Goal: Task Accomplishment & Management: Manage account settings

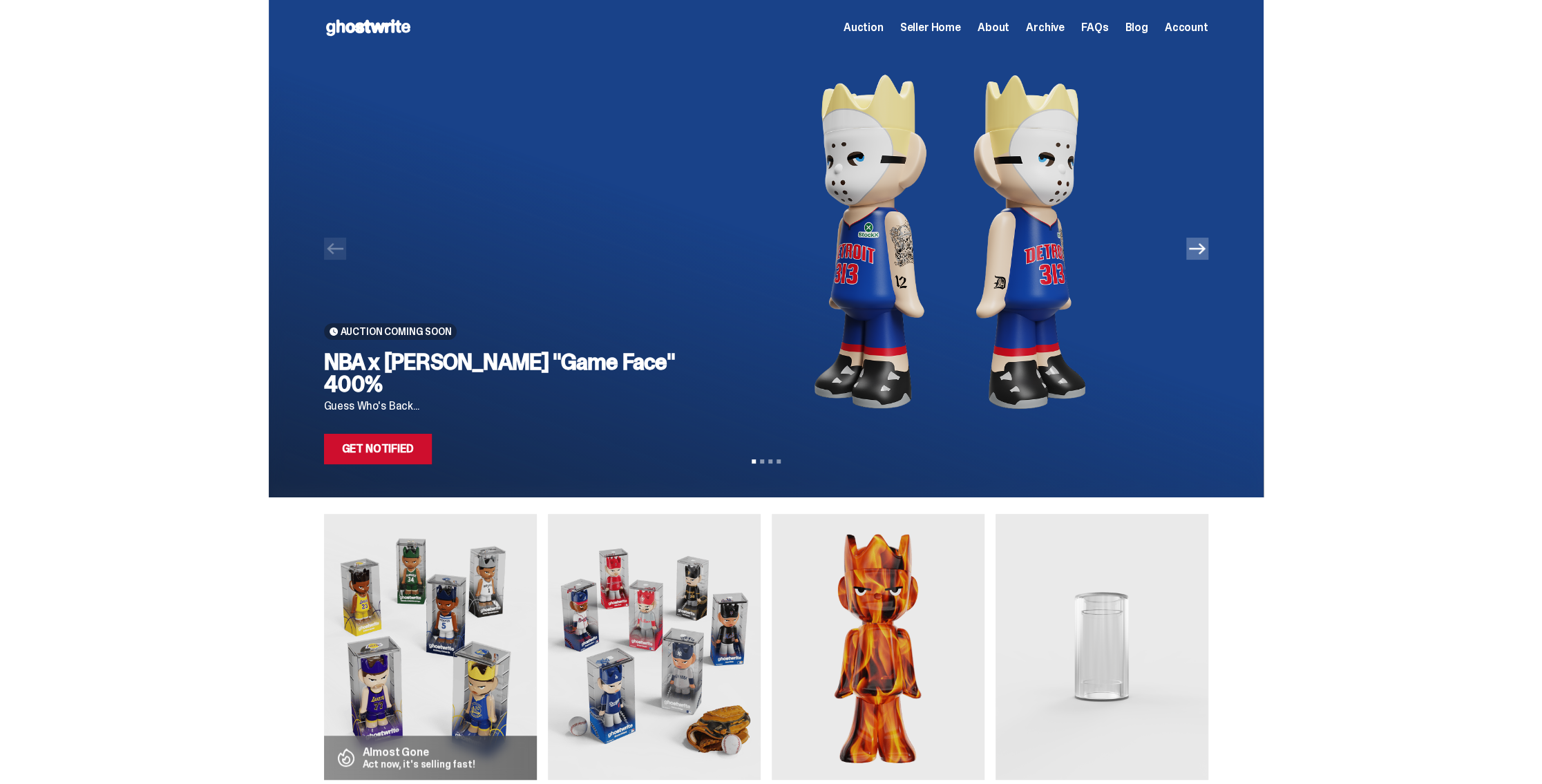
click at [1198, 254] on icon "Next" at bounding box center [1197, 248] width 17 height 17
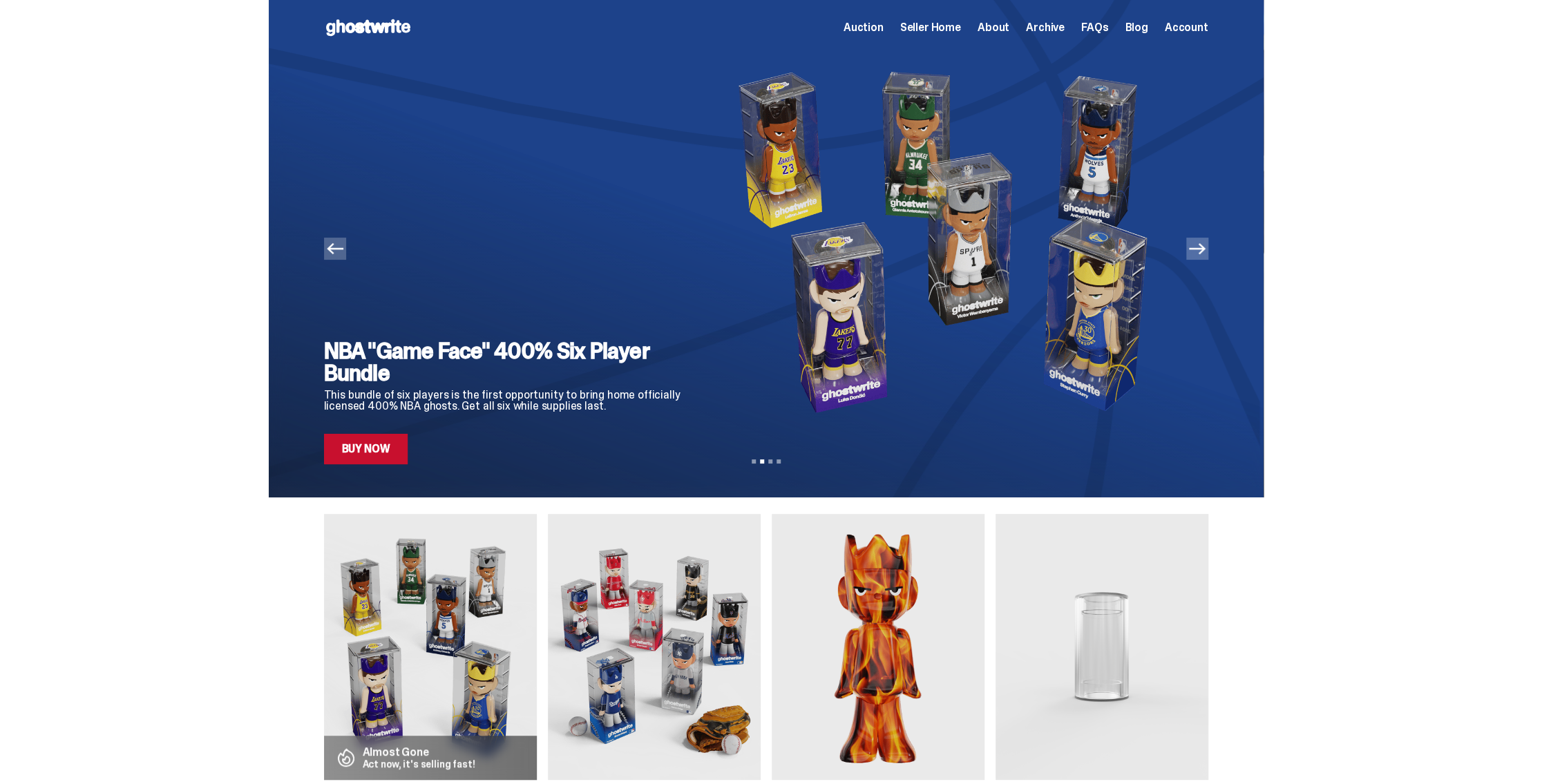
click at [1198, 254] on icon "Next" at bounding box center [1197, 248] width 17 height 17
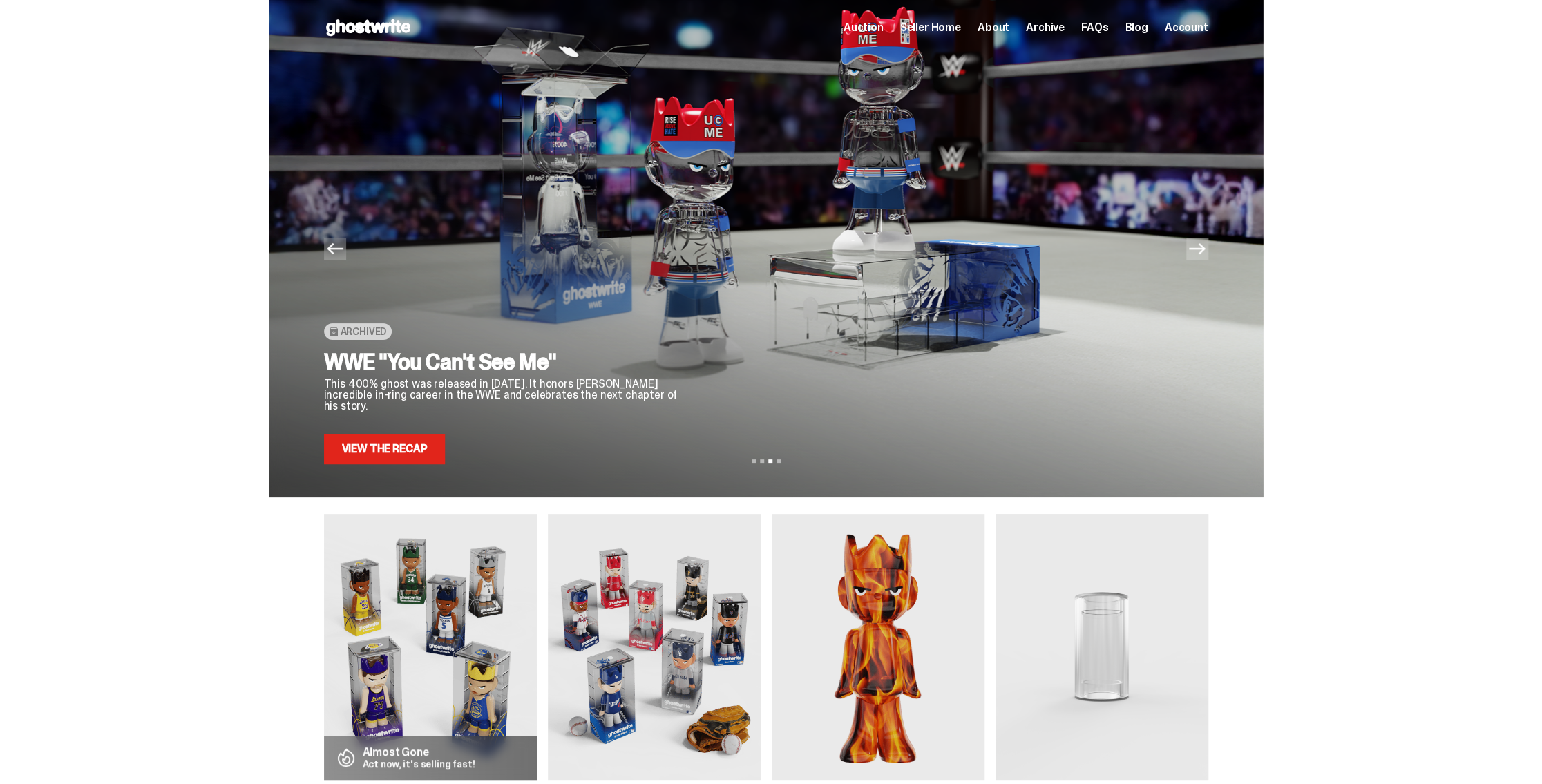
click at [1198, 254] on icon "Next" at bounding box center [1197, 248] width 17 height 17
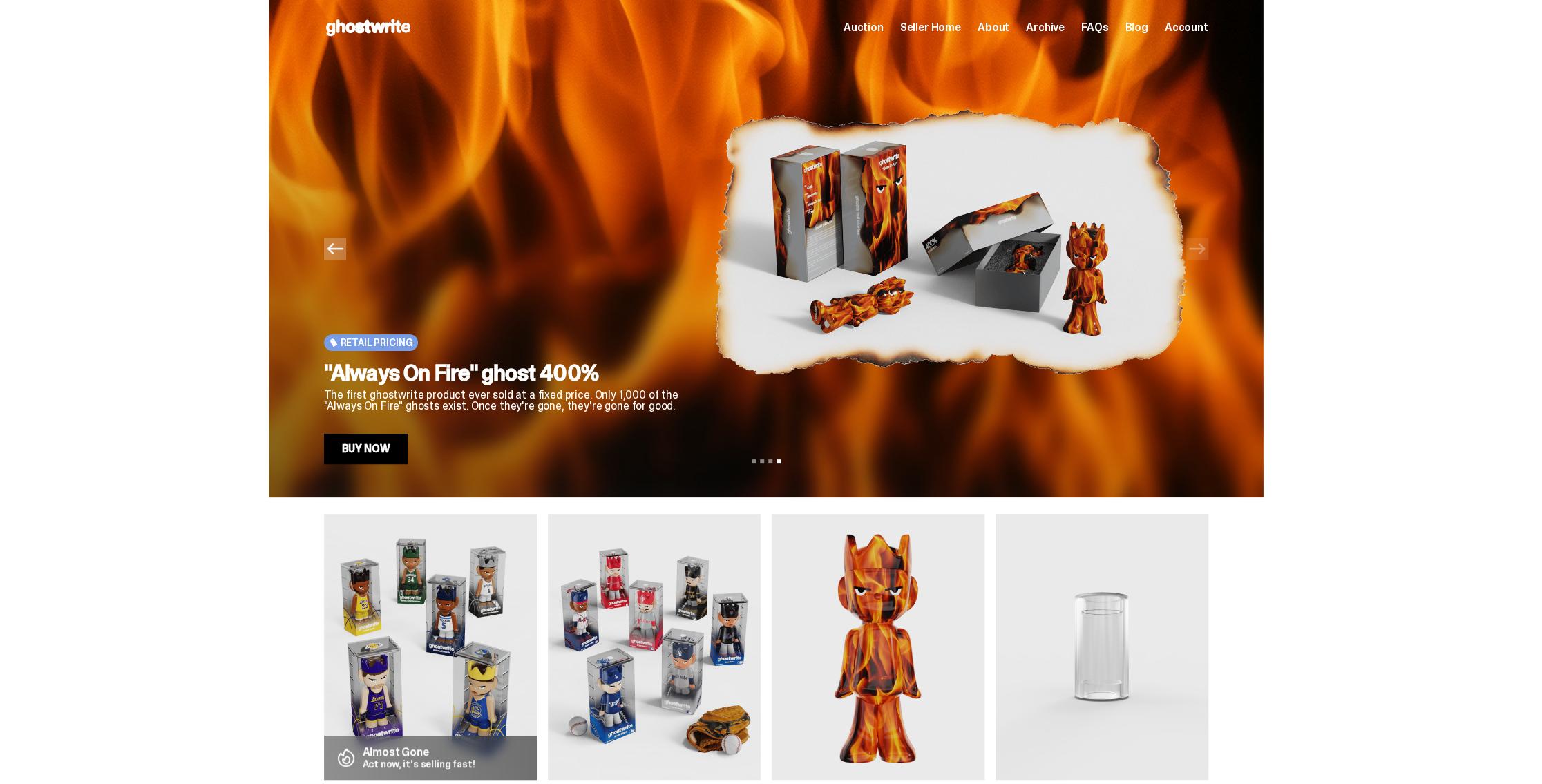
click at [339, 253] on icon "Previous" at bounding box center [335, 248] width 17 height 17
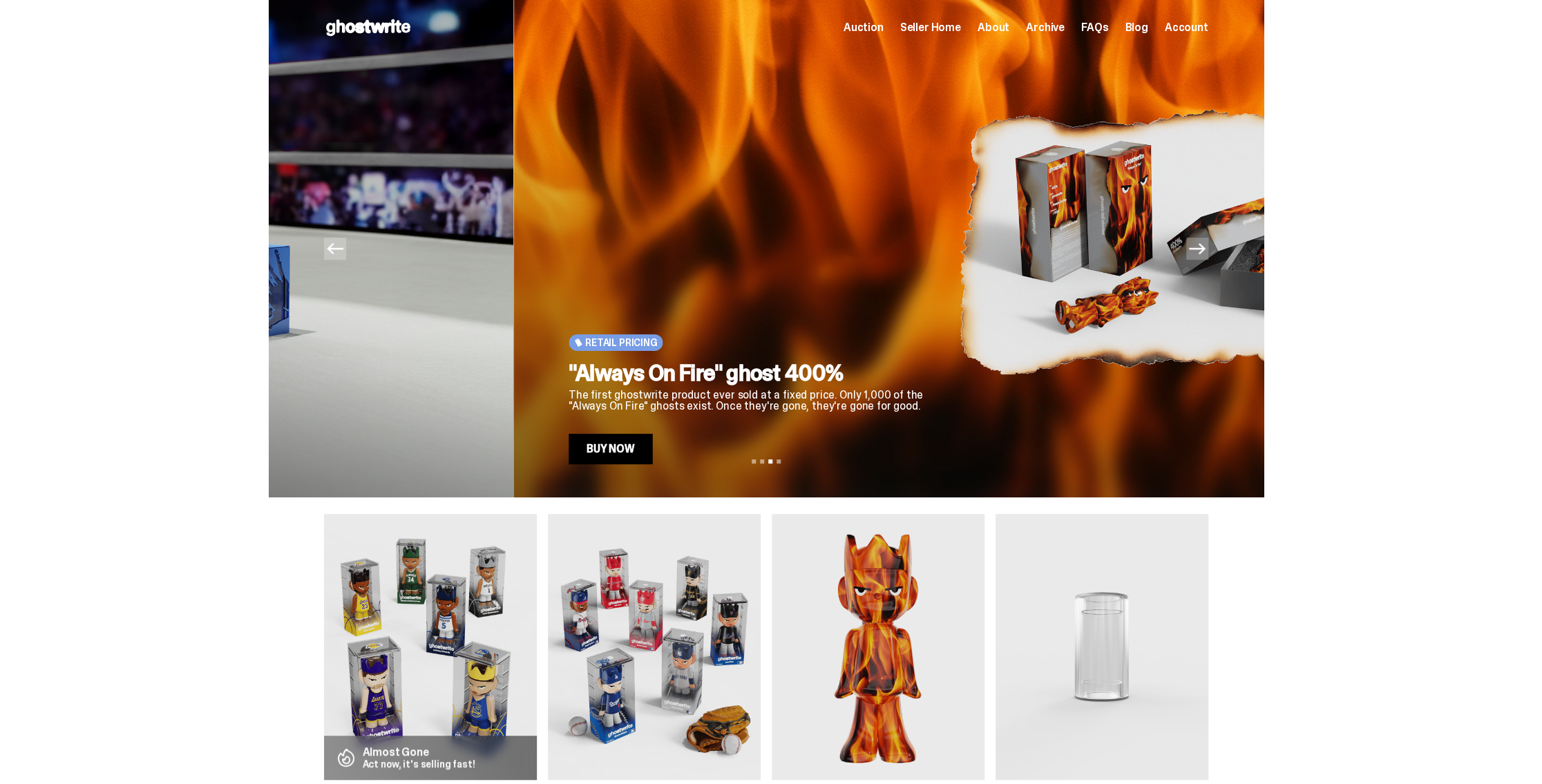
click at [339, 253] on icon "Previous" at bounding box center [335, 248] width 17 height 17
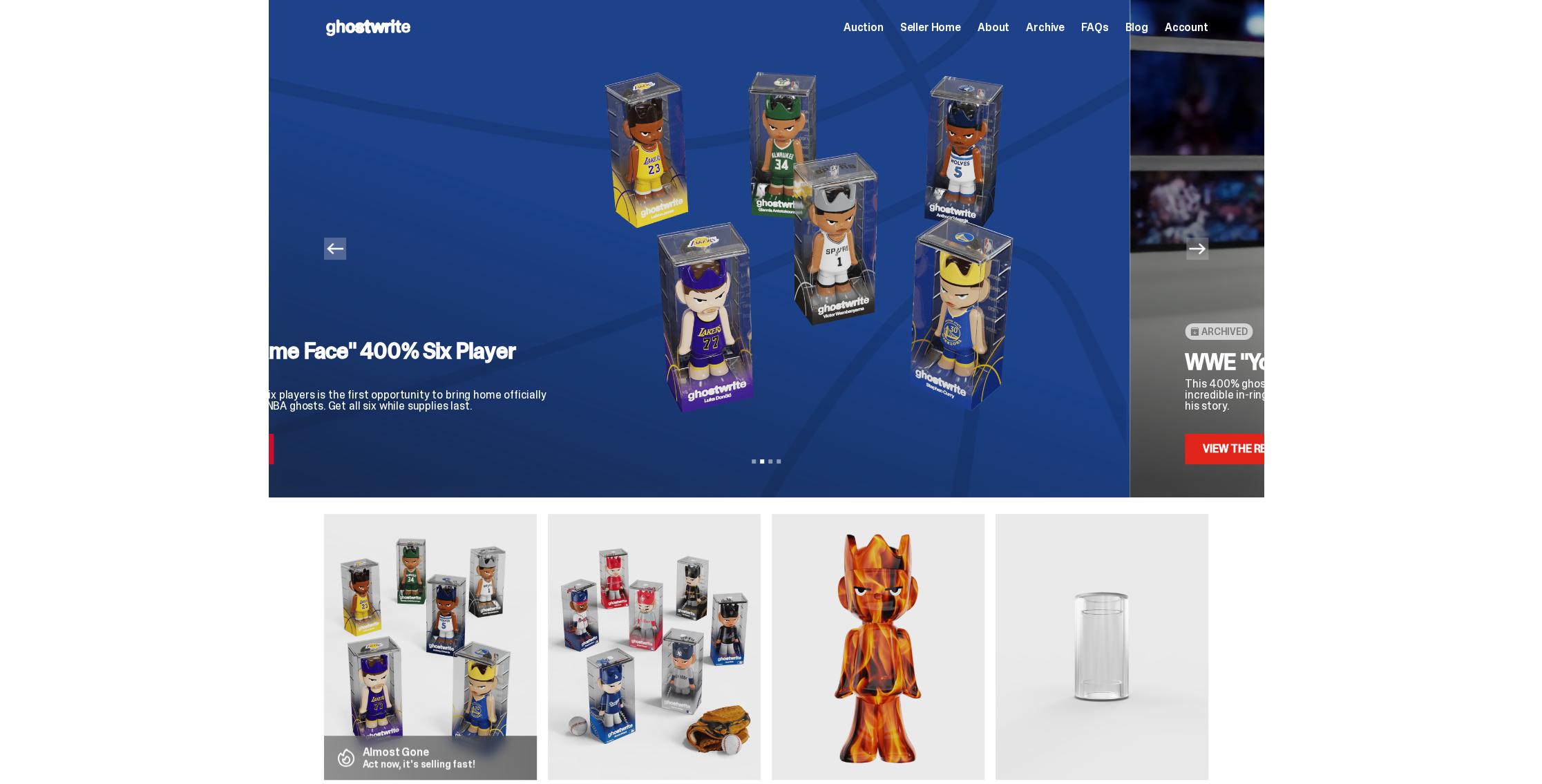
click at [339, 253] on icon "Previous" at bounding box center [335, 248] width 17 height 17
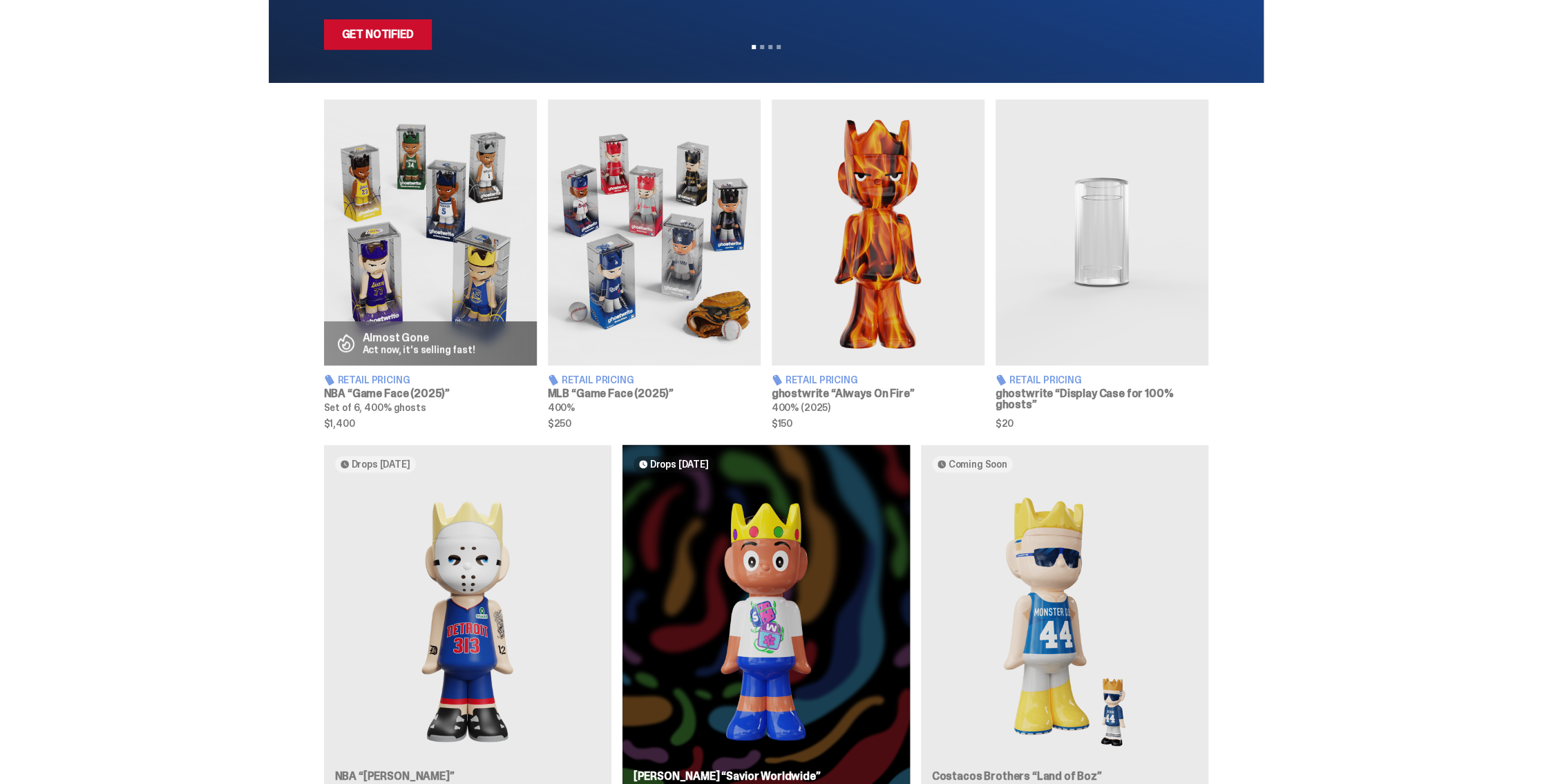
scroll to position [898, 0]
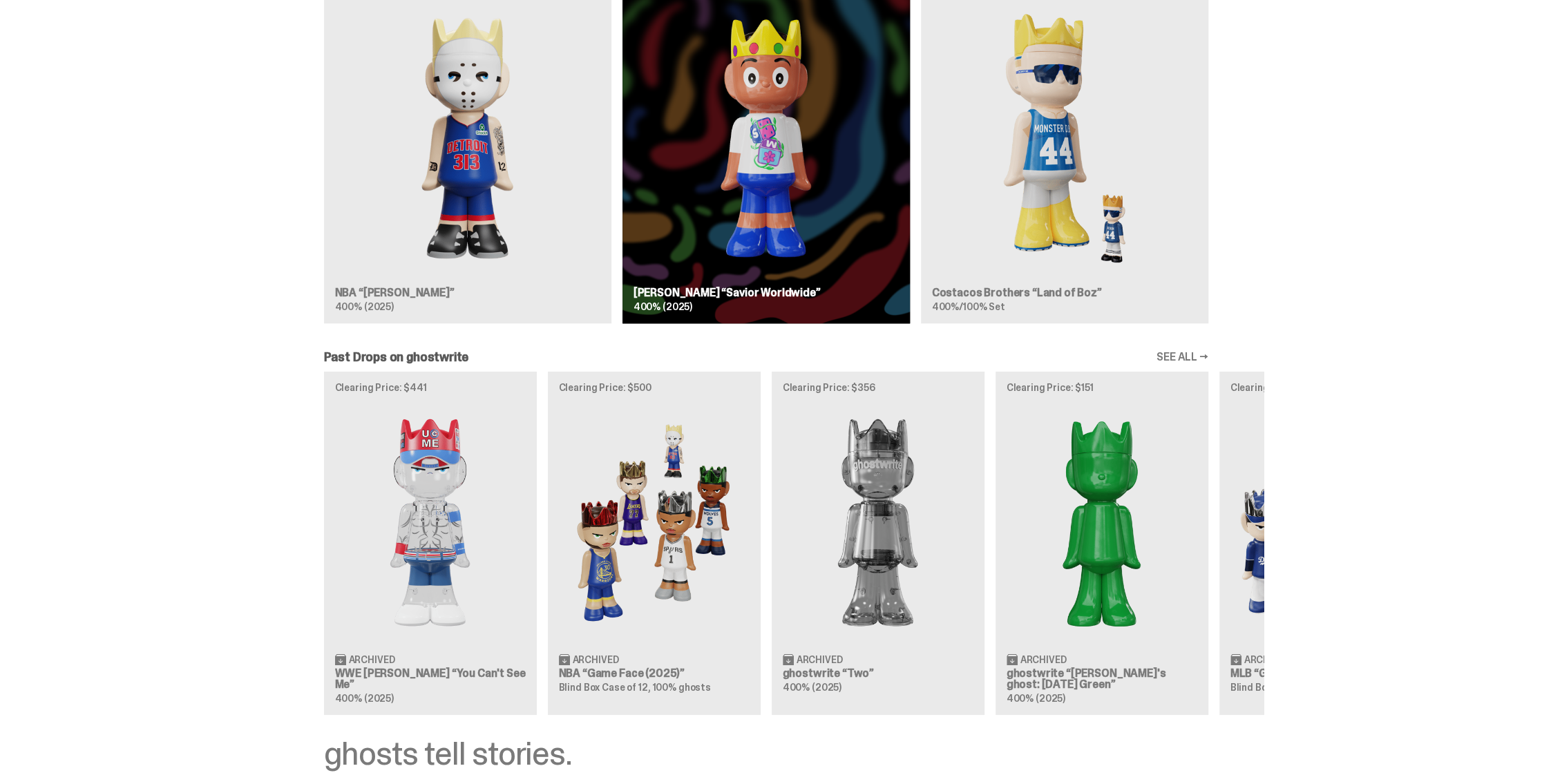
click at [479, 223] on div "Drops Oct 14 NBA “Eminem” 400% (2025) Drops Oct 23 Jae Tips “Savior Worldwide” …" at bounding box center [766, 148] width 995 height 373
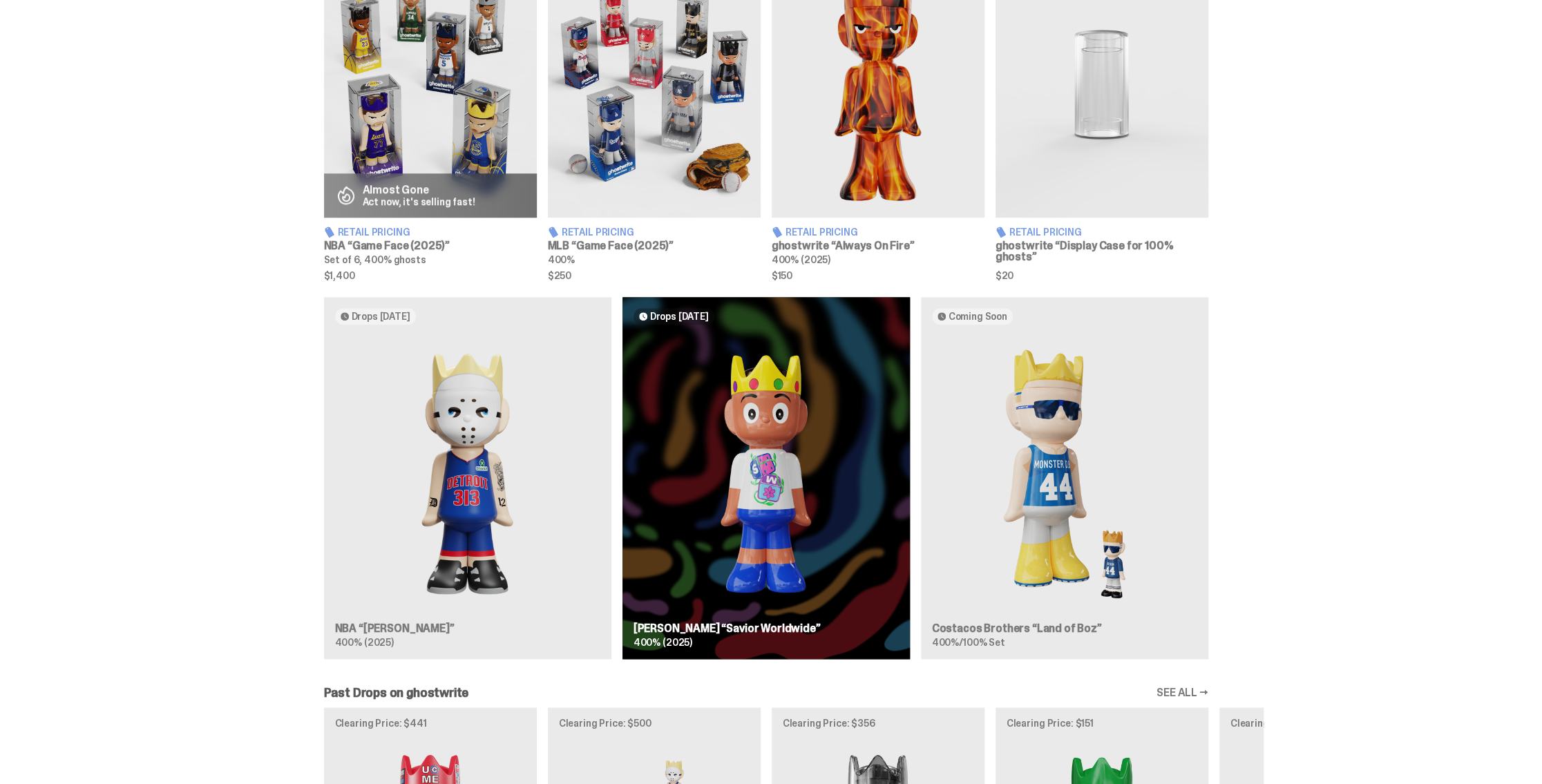
scroll to position [621, 0]
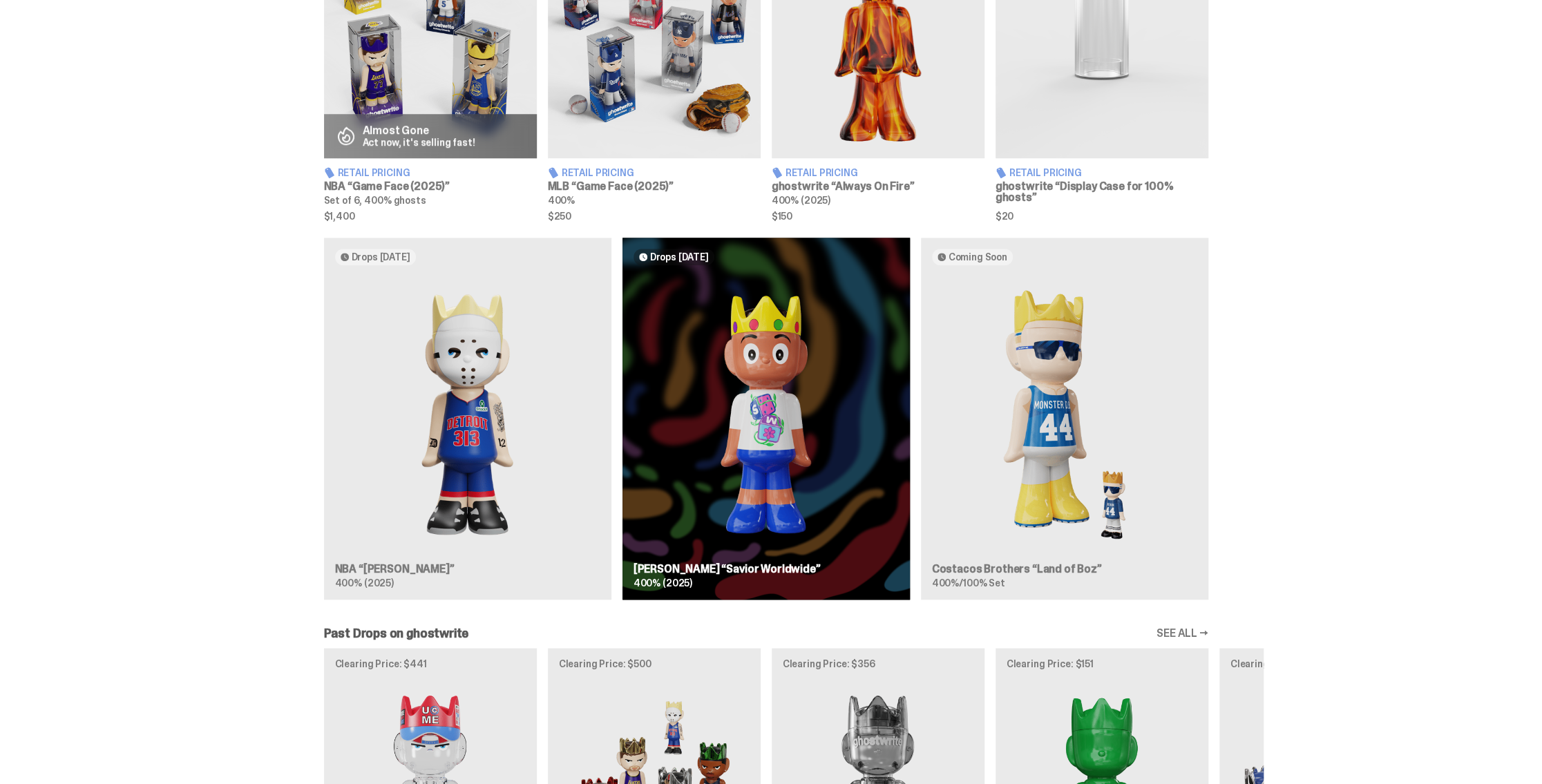
click at [310, 232] on div "Almost Gone Act now, it's selling fast! Retail Pricing NBA “Game Face (2025)” S…" at bounding box center [766, 525] width 1532 height 1267
click at [503, 428] on div "Drops Oct 14 NBA “Eminem” 400% (2025) Drops Oct 23 Jae Tips “Savior Worldwide” …" at bounding box center [766, 424] width 995 height 373
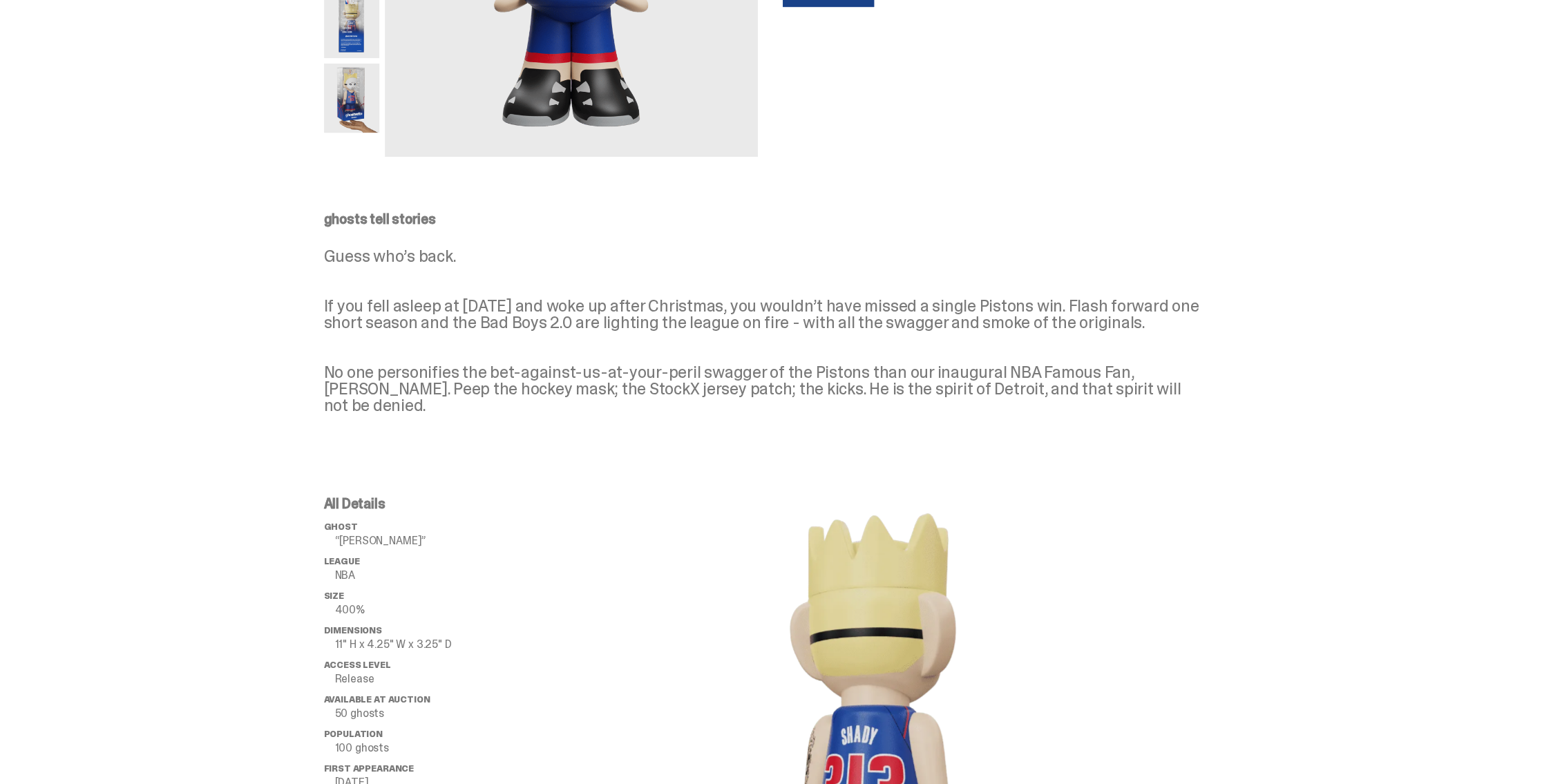
scroll to position [361, 0]
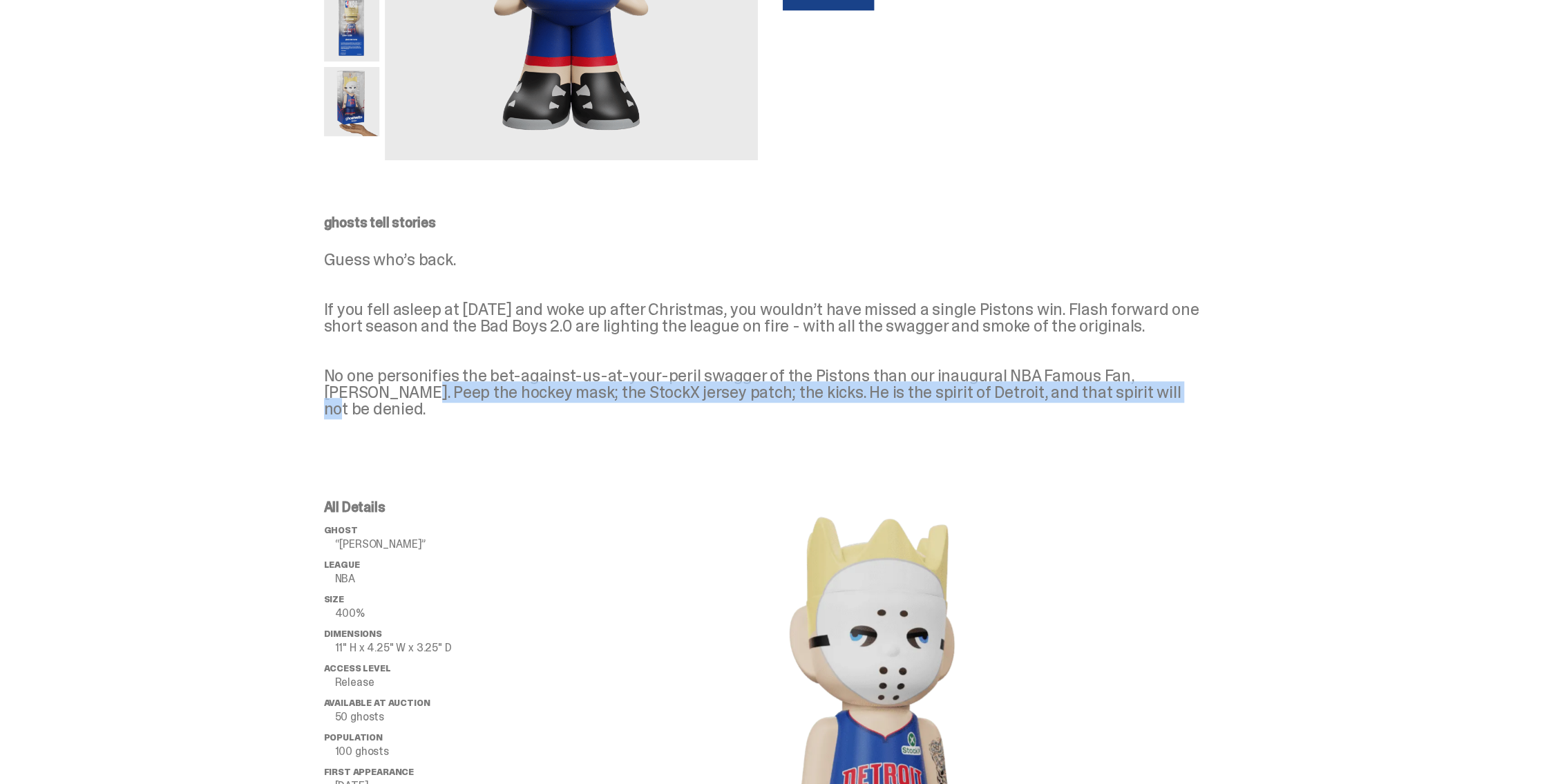
drag, startPoint x: 356, startPoint y: 406, endPoint x: 1100, endPoint y: 415, distance: 744.1
click at [1100, 415] on p "Guess who’s back. If you fell asleep at Halloween in 2024 and woke up after Chr…" at bounding box center [766, 333] width 884 height 165
drag, startPoint x: 1151, startPoint y: 413, endPoint x: 949, endPoint y: 389, distance: 203.4
click at [951, 389] on p "Guess who’s back. If you fell asleep at Halloween in 2024 and woke up after Chr…" at bounding box center [766, 333] width 884 height 165
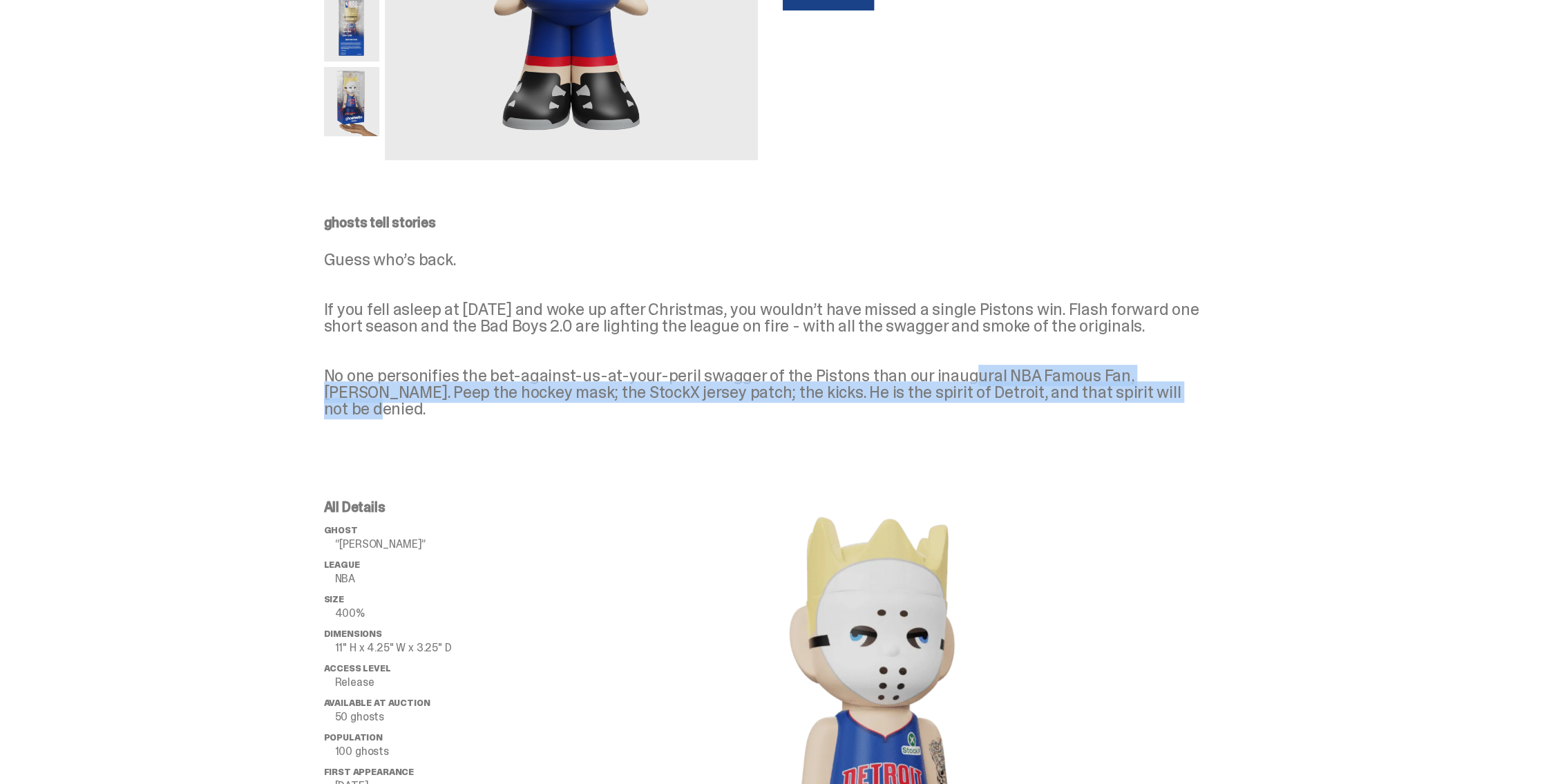
click at [949, 389] on p "Guess who’s back. If you fell asleep at Halloween in 2024 and woke up after Chr…" at bounding box center [766, 333] width 884 height 165
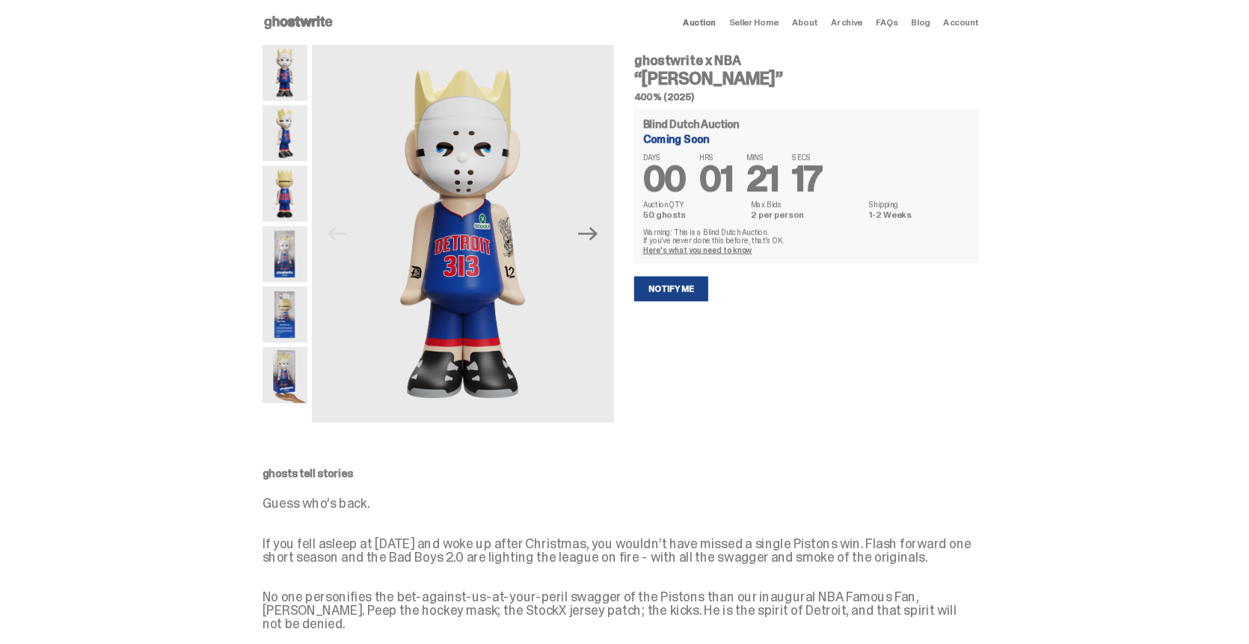
scroll to position [0, 0]
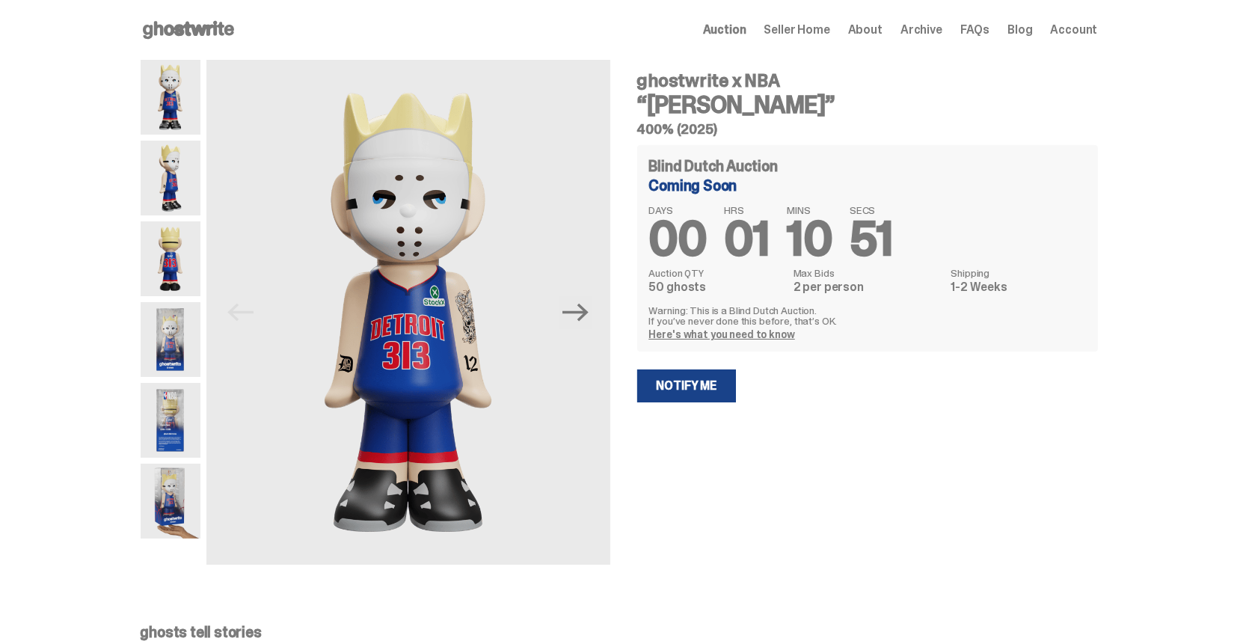
click at [806, 28] on span "Seller Home" at bounding box center [797, 30] width 66 height 12
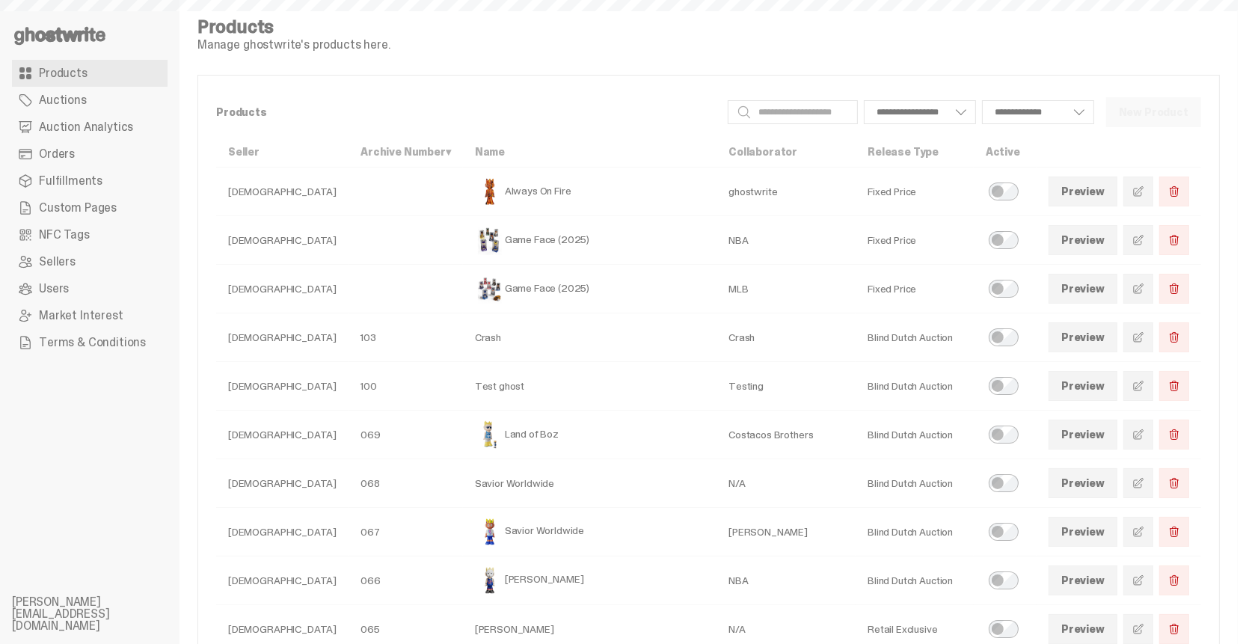
click at [96, 131] on span "Auction Analytics" at bounding box center [86, 127] width 94 height 12
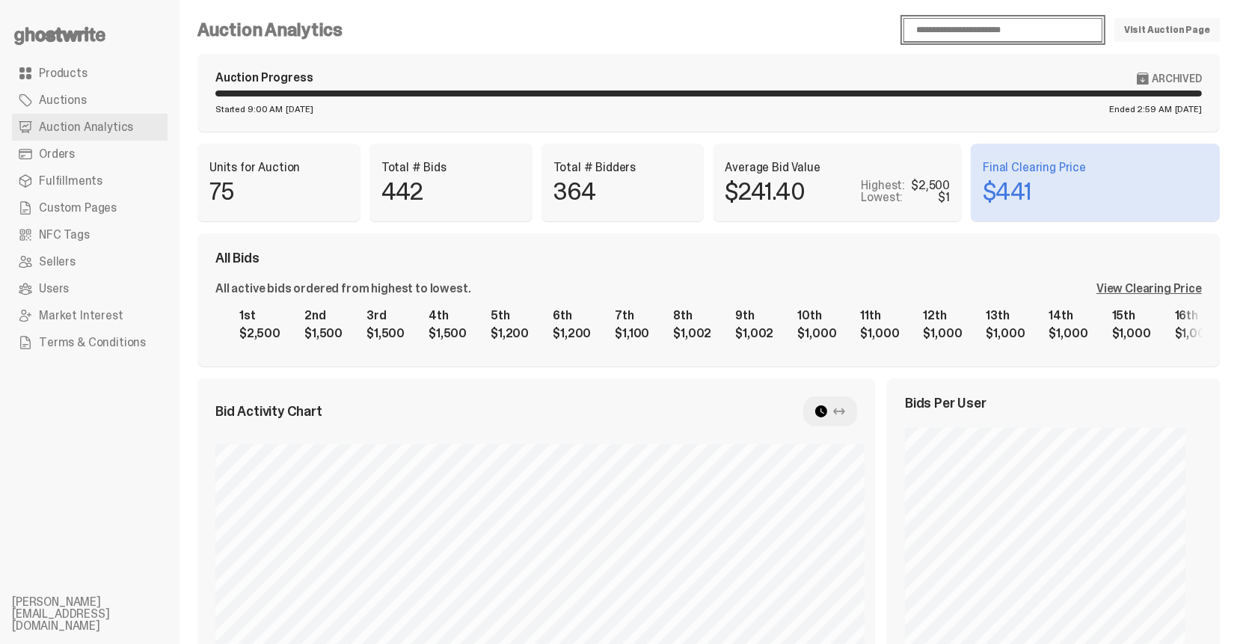
click at [1023, 31] on select "**********" at bounding box center [1002, 30] width 199 height 24
click at [1025, 29] on select "**********" at bounding box center [1002, 30] width 199 height 24
click at [1053, 34] on select "**********" at bounding box center [1002, 30] width 199 height 24
click at [1053, 31] on select "**********" at bounding box center [1002, 30] width 199 height 24
click at [823, 67] on div "Auction Progress Archived Started 9:00 AM [DATE] Ended 2:59 AM [DATE]" at bounding box center [708, 93] width 1022 height 78
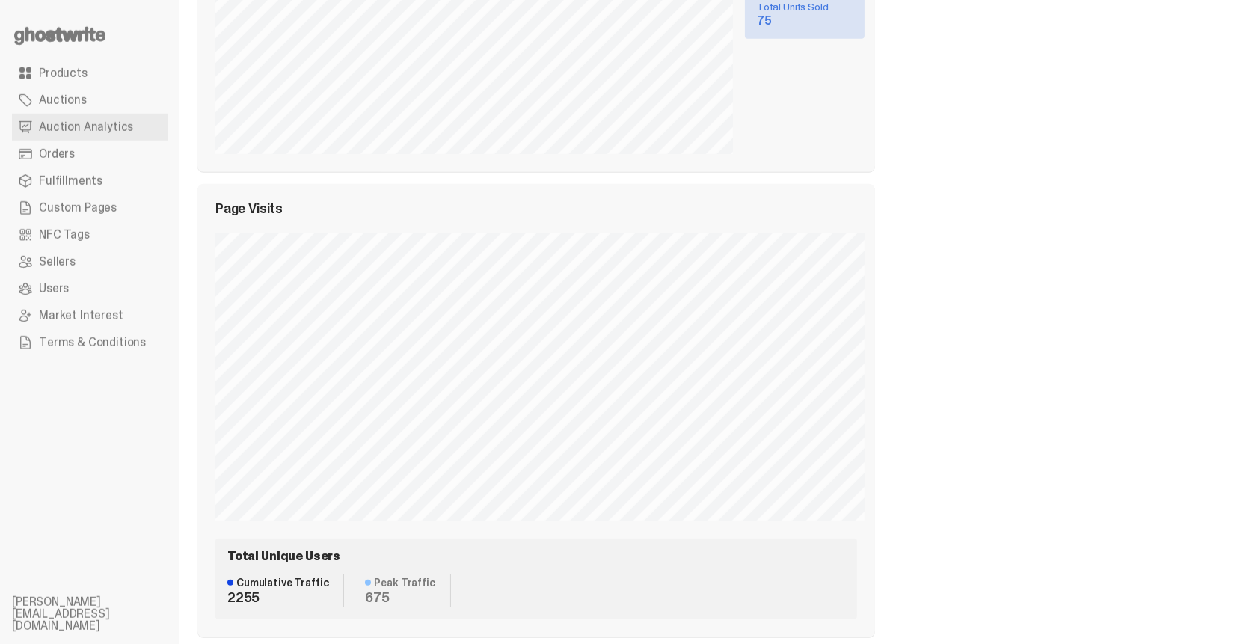
scroll to position [1273, 0]
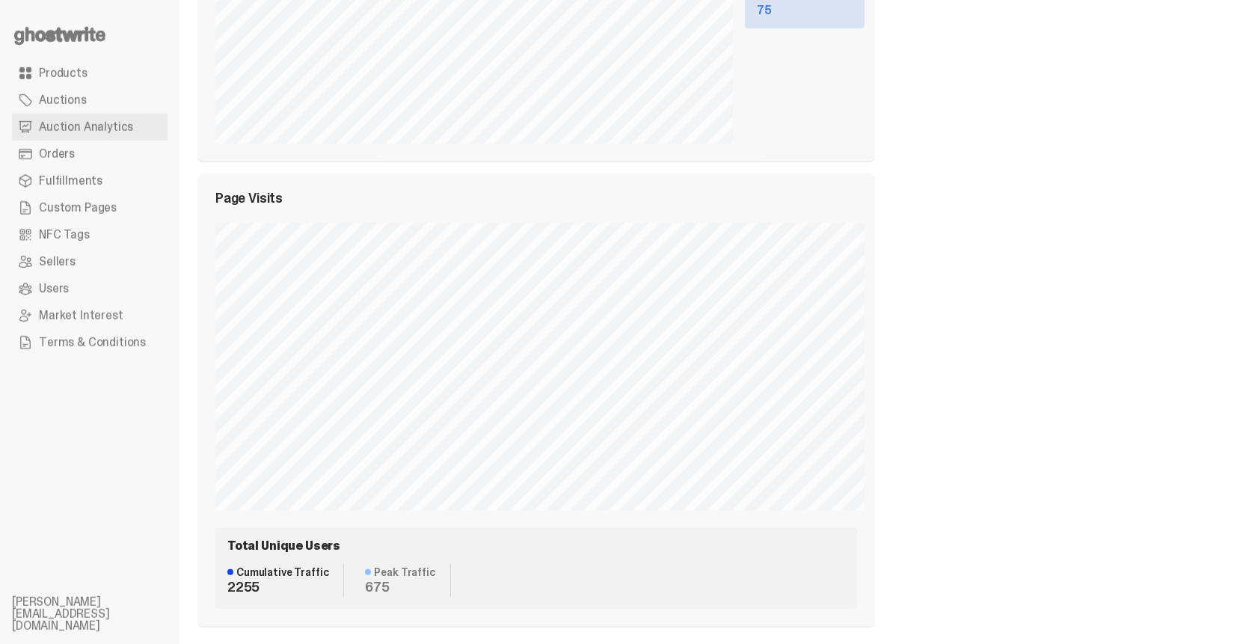
select select "**"
